Goal: Transaction & Acquisition: Subscribe to service/newsletter

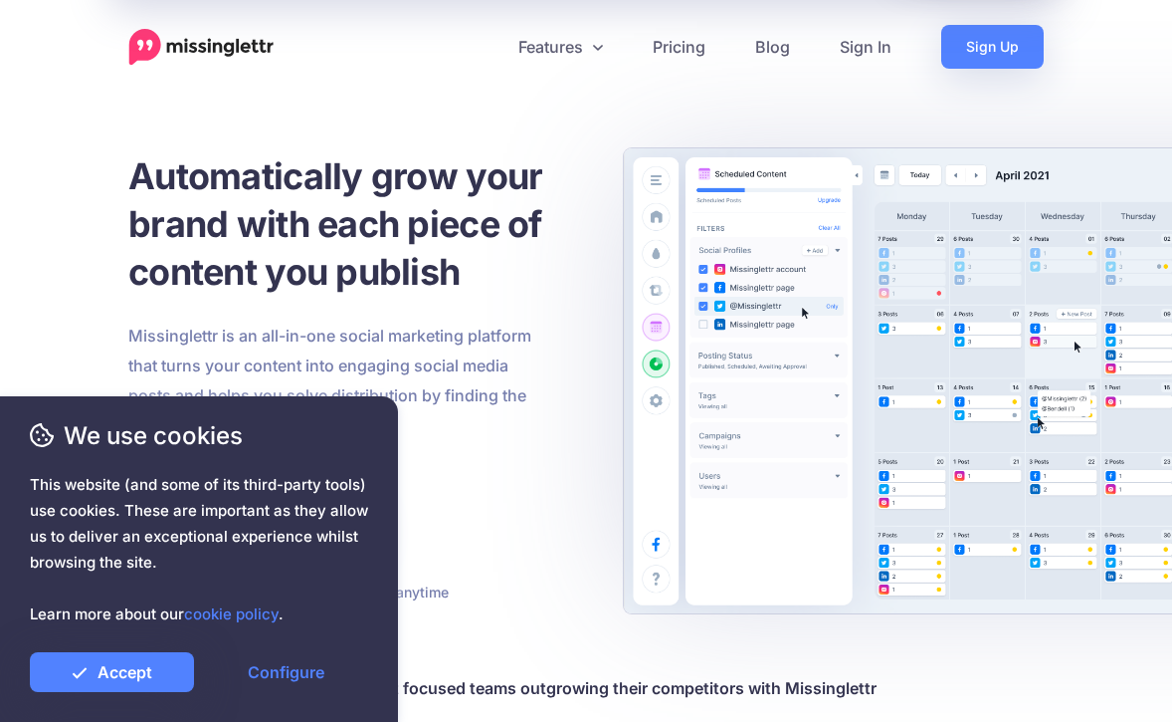
click at [563, 273] on h1 "Automatically grow your brand with each piece of content you publish" at bounding box center [382, 223] width 508 height 143
click at [140, 689] on link "Accept" at bounding box center [112, 672] width 164 height 40
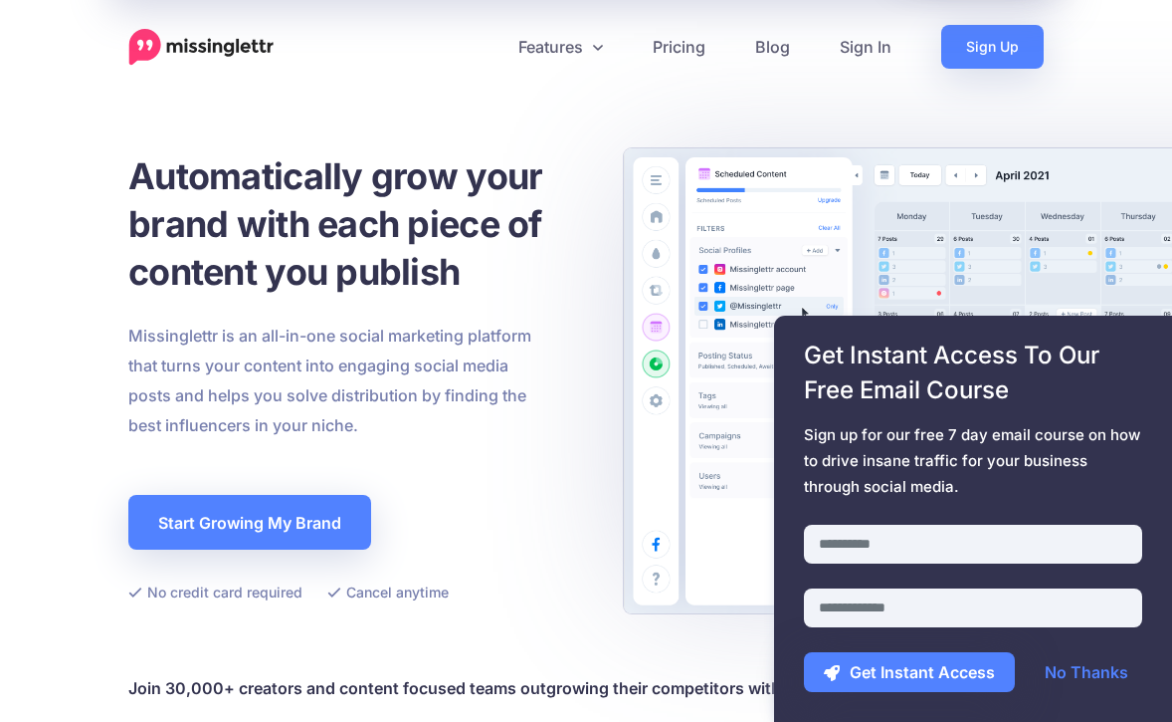
click at [1071, 672] on link "No Thanks" at bounding box center [1086, 672] width 123 height 40
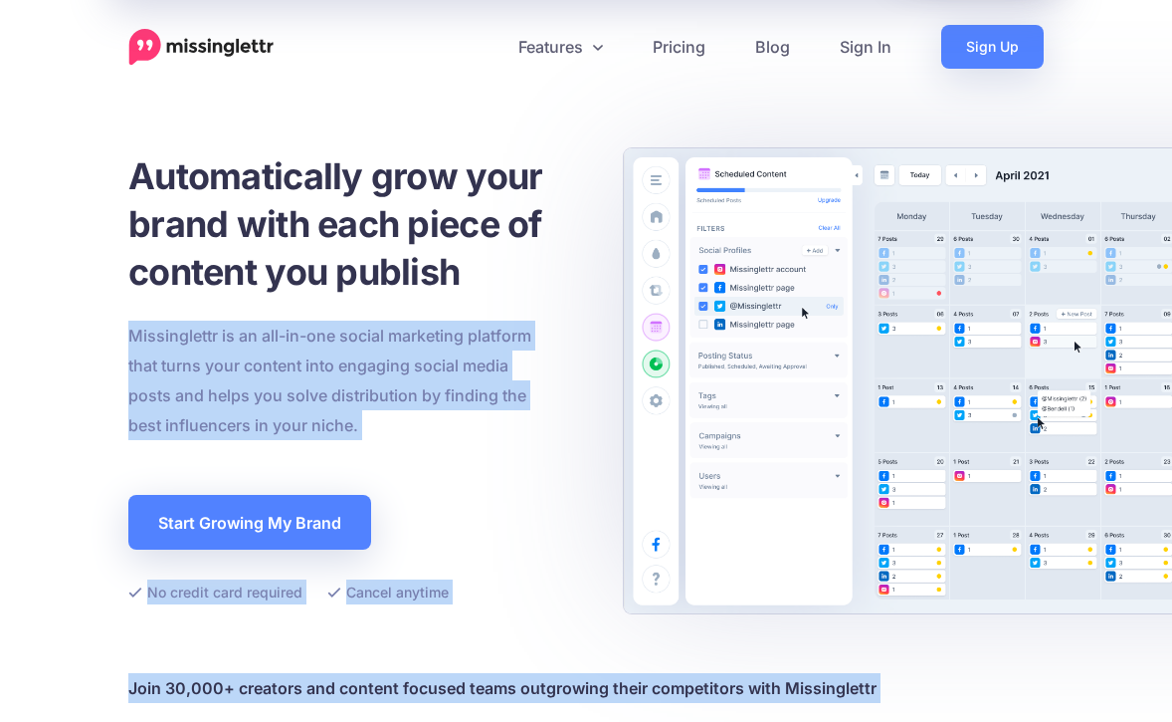
drag, startPoint x: 131, startPoint y: 332, endPoint x: 366, endPoint y: 411, distance: 247.7
click at [366, 411] on div "We use cookies This website (and some of its third-party tools) use cookies. Th…" at bounding box center [199, 558] width 398 height 325
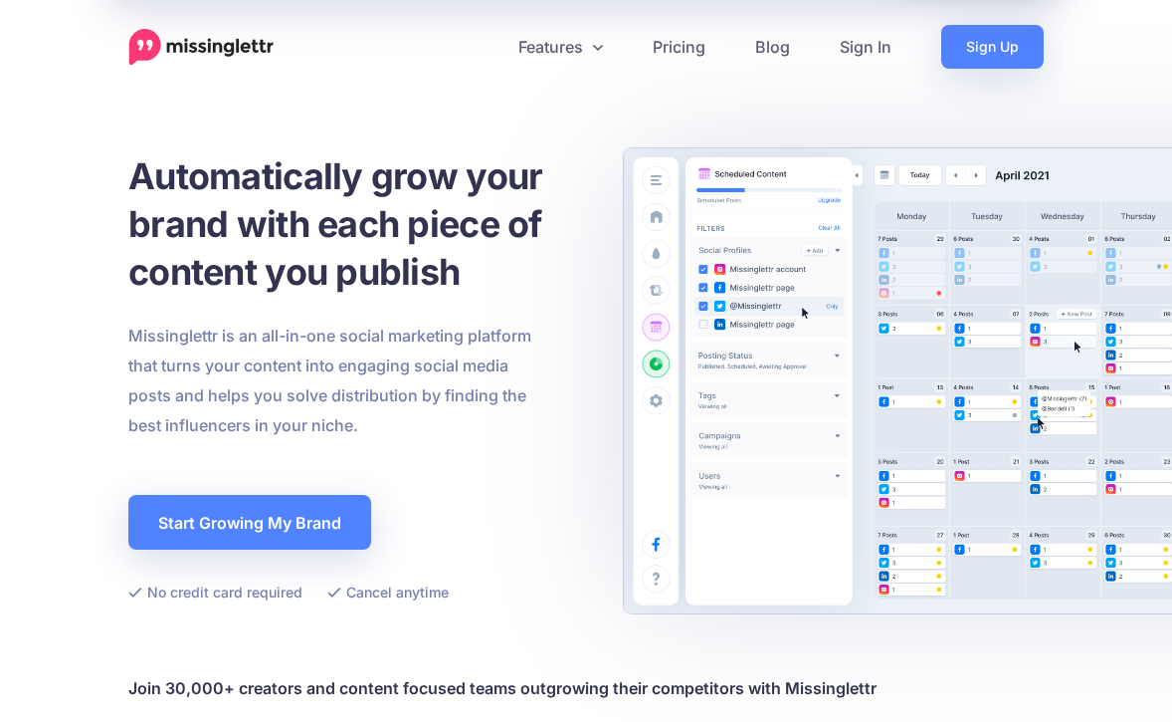
click at [270, 45] on img at bounding box center [201, 47] width 146 height 37
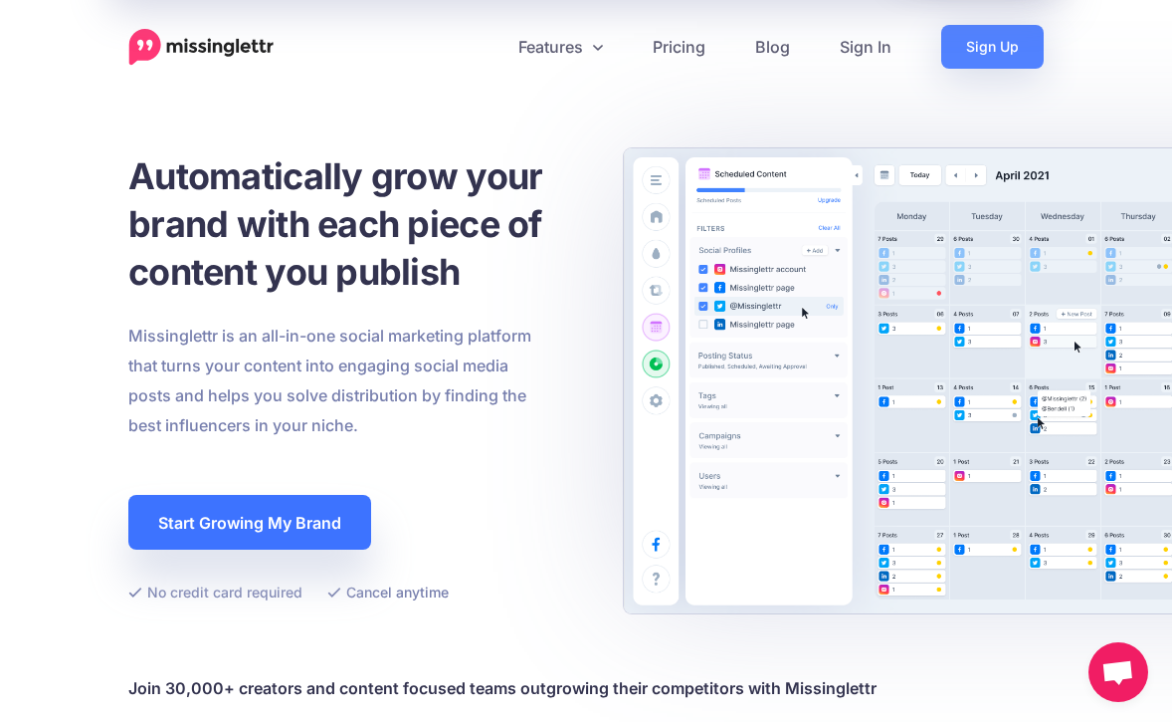
click at [274, 524] on link "Start Growing My Brand" at bounding box center [249, 522] width 243 height 55
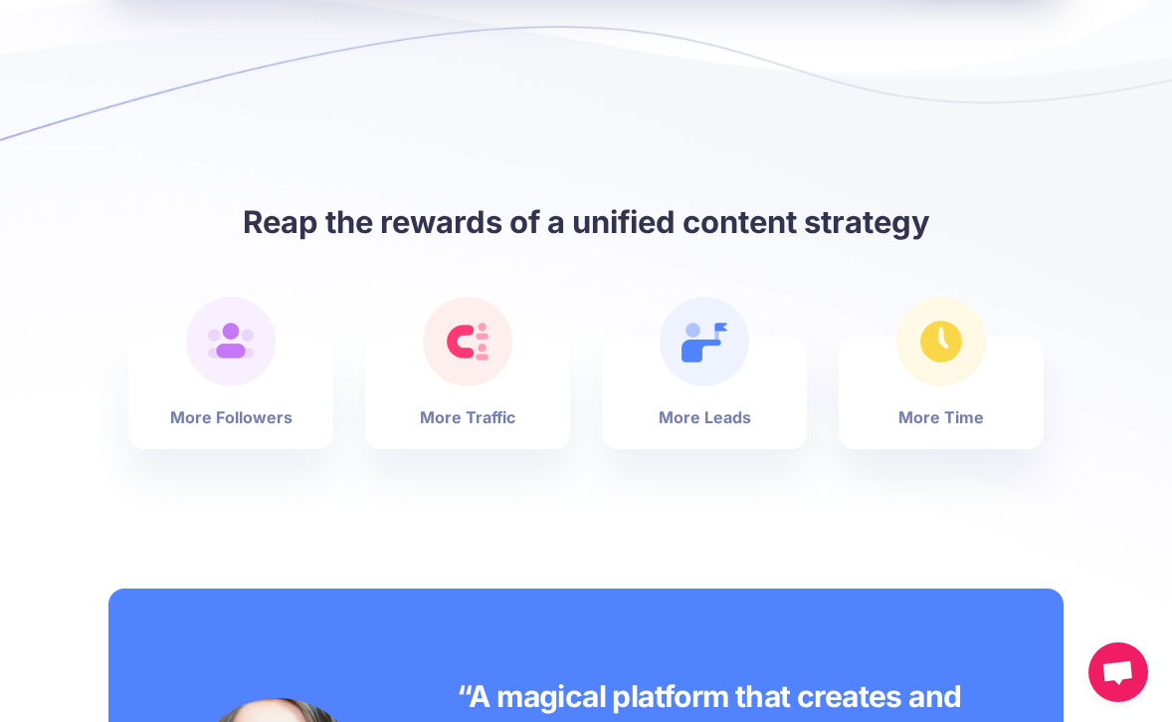
scroll to position [809, 0]
